Goal: Information Seeking & Learning: Check status

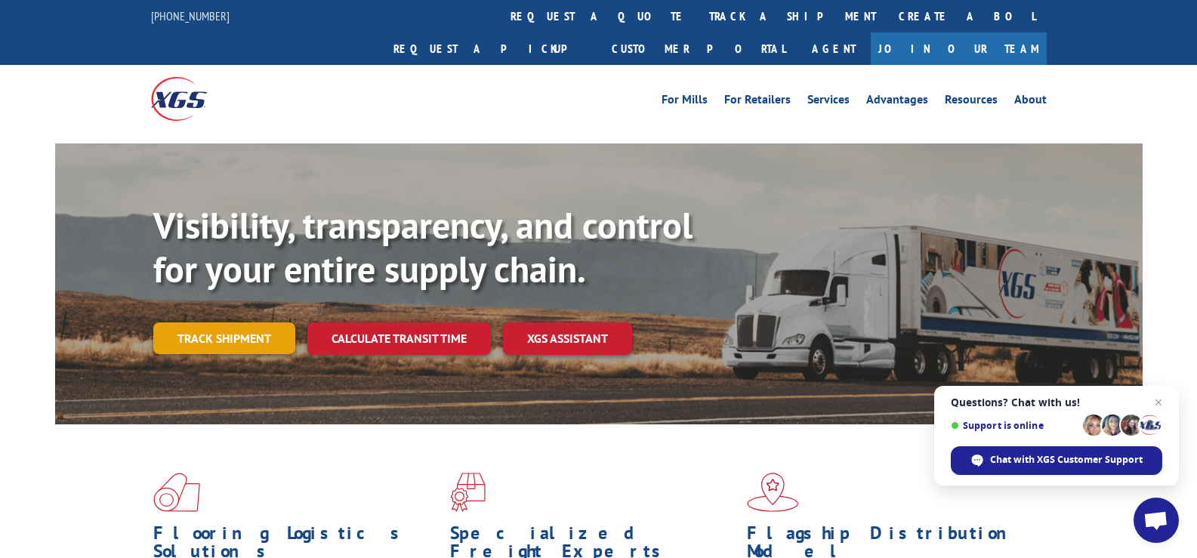
click at [257, 322] on link "Track shipment" at bounding box center [224, 338] width 142 height 32
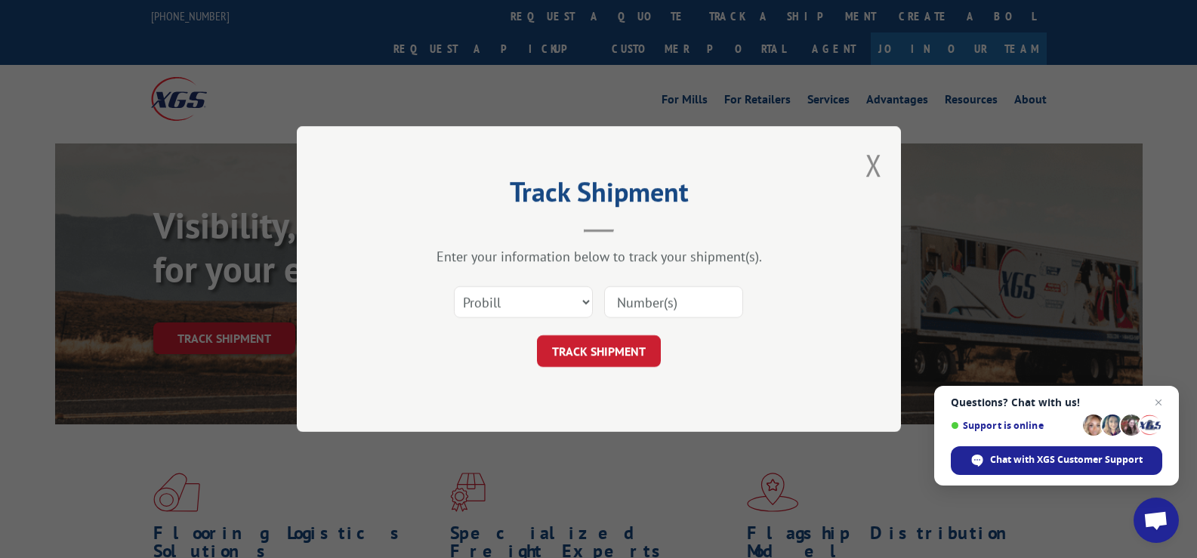
click at [638, 298] on input at bounding box center [673, 302] width 139 height 32
paste input "17496906"
type input "17496906"
click at [615, 347] on button "TRACK SHIPMENT" at bounding box center [599, 351] width 124 height 32
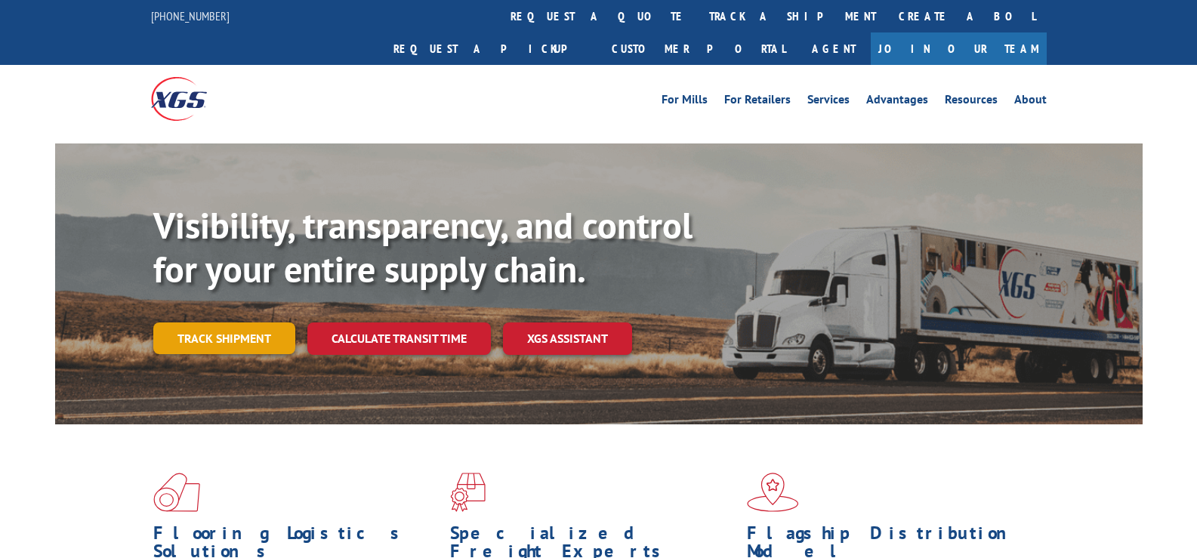
click at [262, 322] on link "Track shipment" at bounding box center [224, 338] width 142 height 32
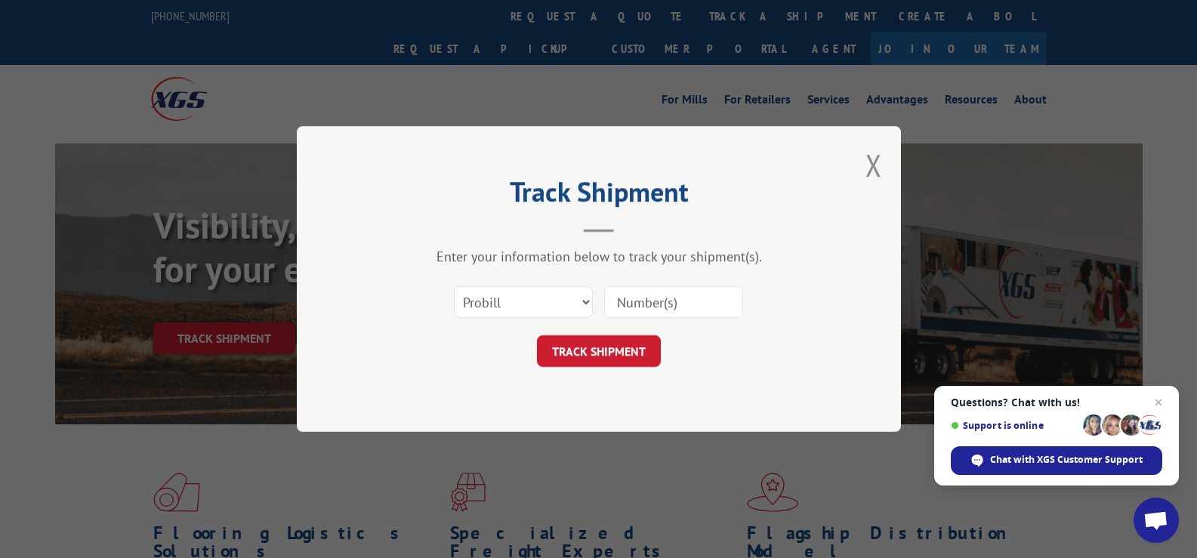
click at [678, 299] on input at bounding box center [673, 302] width 139 height 32
paste input "17496906"
type input "17496906"
click at [631, 350] on button "TRACK SHIPMENT" at bounding box center [599, 351] width 124 height 32
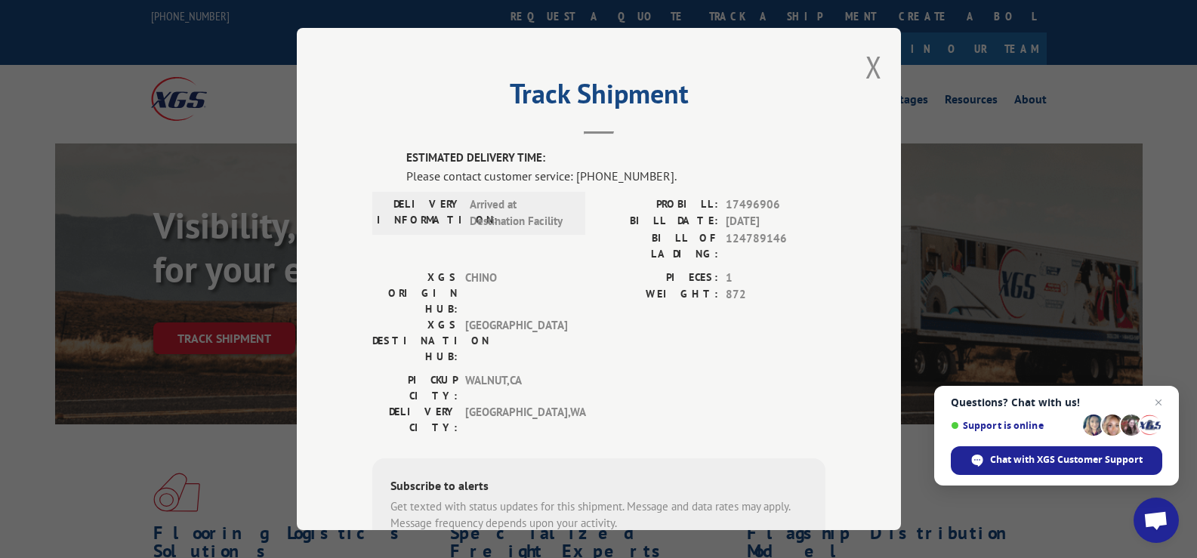
click at [617, 177] on div "Please contact customer service: [PHONE_NUMBER]." at bounding box center [615, 176] width 419 height 18
click at [600, 178] on div "Please contact customer service: [PHONE_NUMBER]." at bounding box center [615, 176] width 419 height 18
